Goal: Task Accomplishment & Management: Use online tool/utility

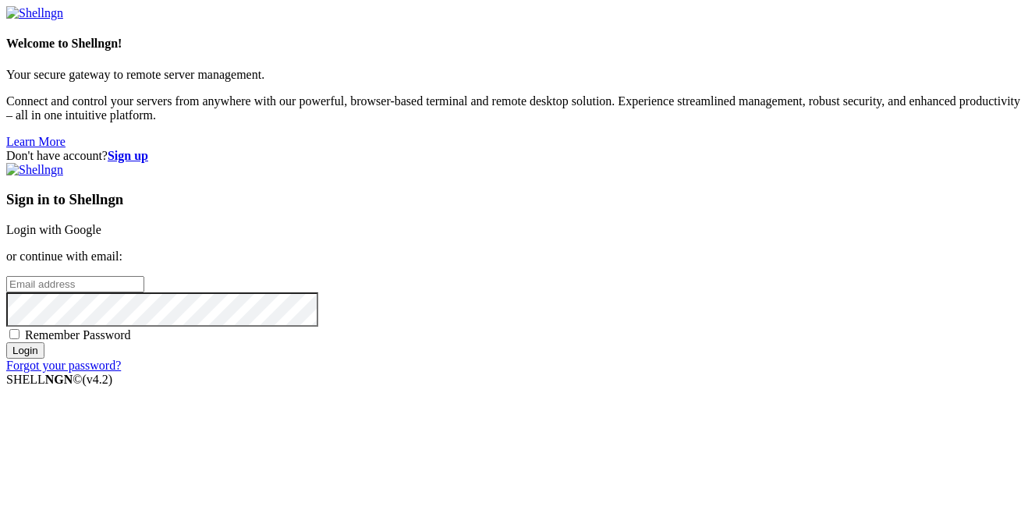
click at [604, 163] on div "Sign in to Shellngn Login with Google or continue with email: Remember Password…" at bounding box center [514, 268] width 1016 height 210
click at [101, 223] on link "Login with Google" at bounding box center [53, 229] width 95 height 13
click at [197, 149] on div "Welcome to Shellngn! Your secure gateway to remote server management. Connect a…" at bounding box center [514, 77] width 1016 height 143
click at [101, 223] on link "Login with Google" at bounding box center [53, 229] width 95 height 13
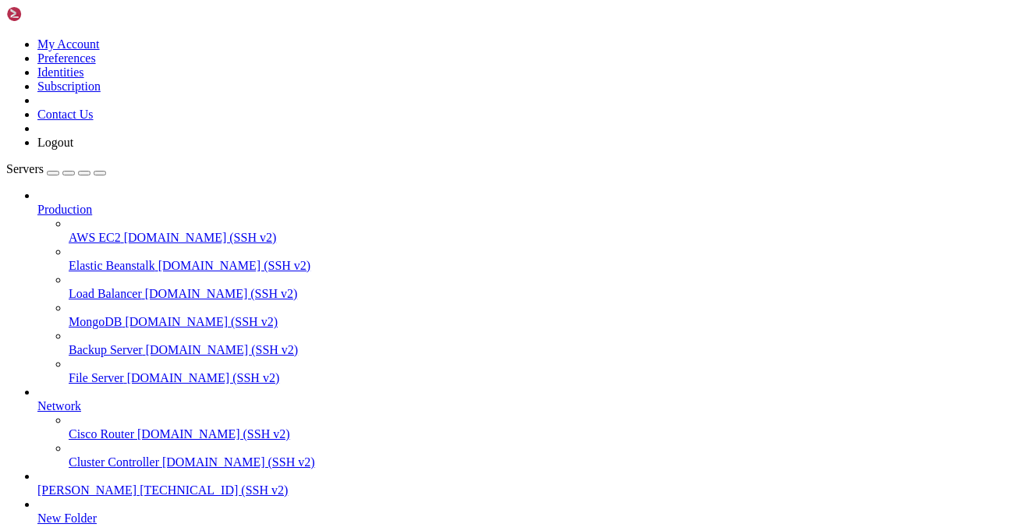
scroll to position [181, 0]
drag, startPoint x: 272, startPoint y: 1288, endPoint x: 105, endPoint y: 1293, distance: 167.8
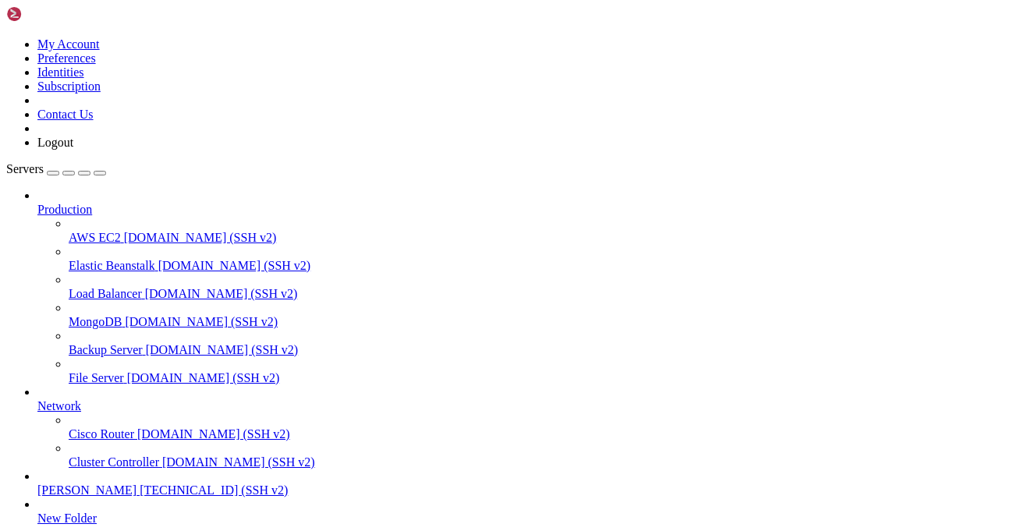
drag, startPoint x: 83, startPoint y: 1322, endPoint x: 225, endPoint y: 1316, distance: 142.9
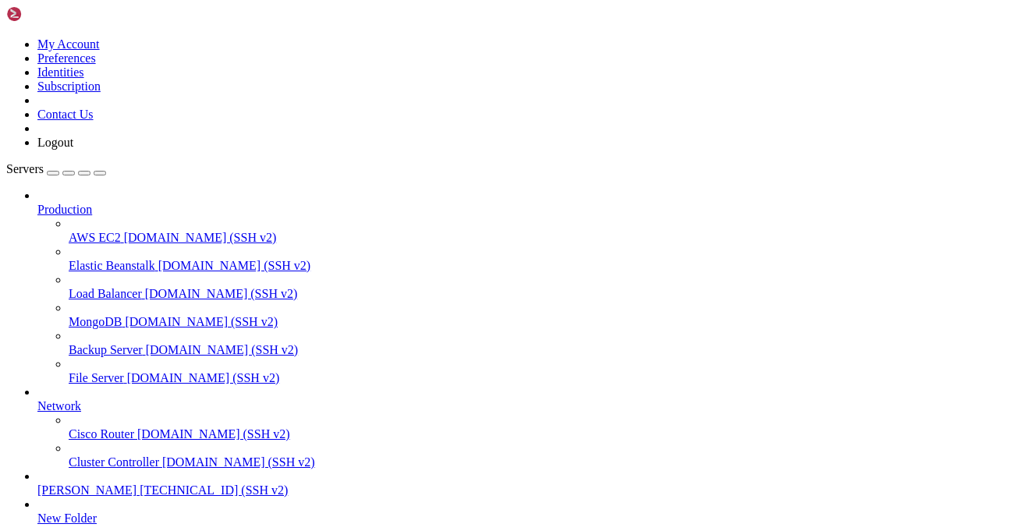
drag, startPoint x: 222, startPoint y: 1352, endPoint x: 39, endPoint y: 808, distance: 573.6
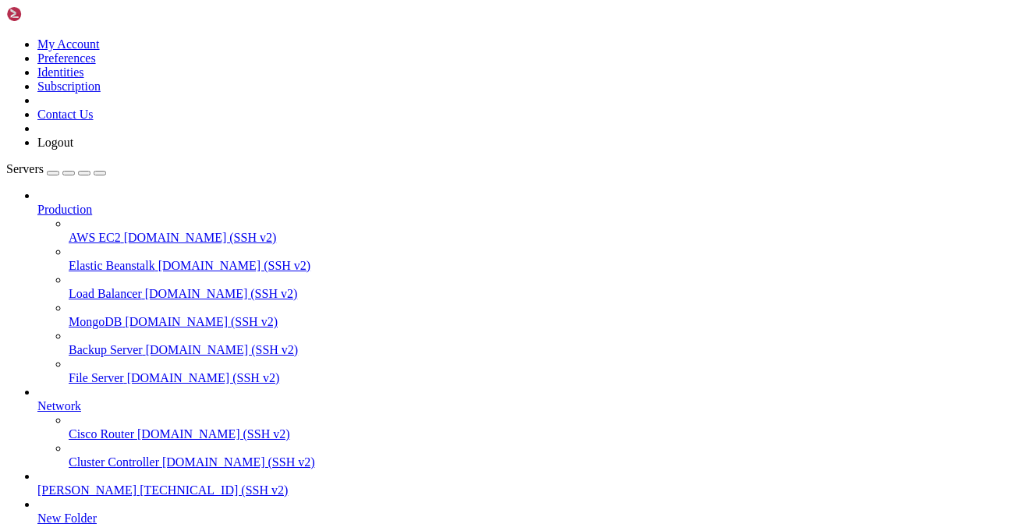
drag, startPoint x: 166, startPoint y: 1330, endPoint x: 59, endPoint y: 839, distance: 502.2
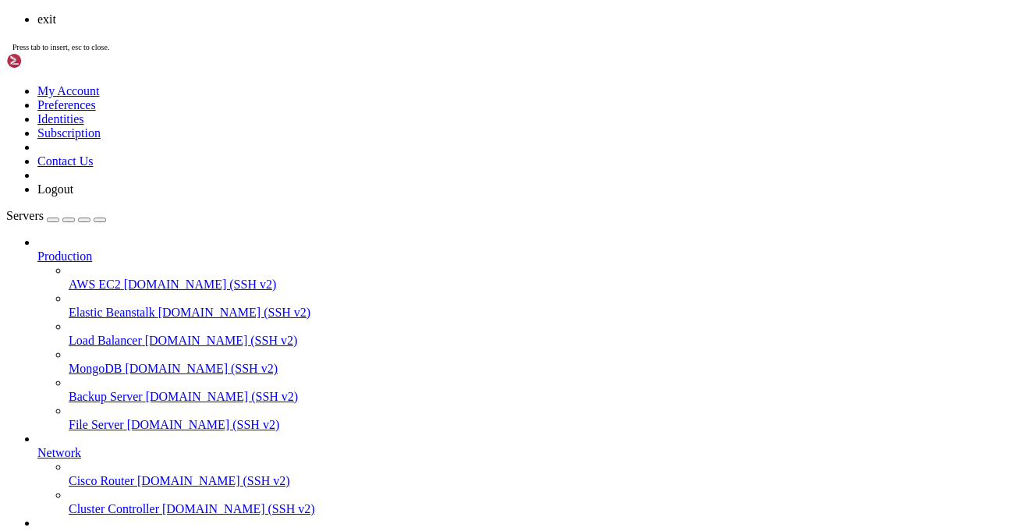
scroll to position [688, 0]
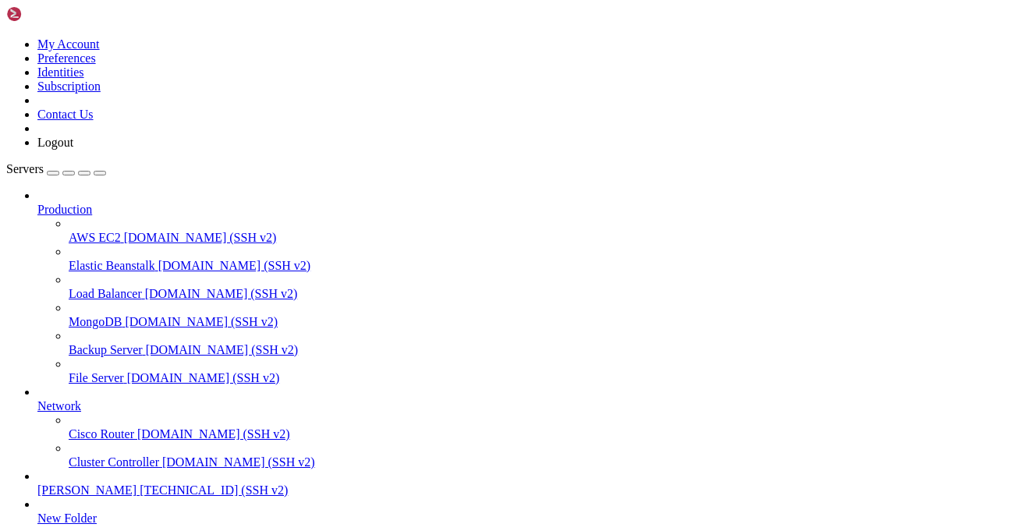
drag, startPoint x: 279, startPoint y: 1134, endPoint x: 106, endPoint y: 1141, distance: 172.6
